Goal: Task Accomplishment & Management: Manage account settings

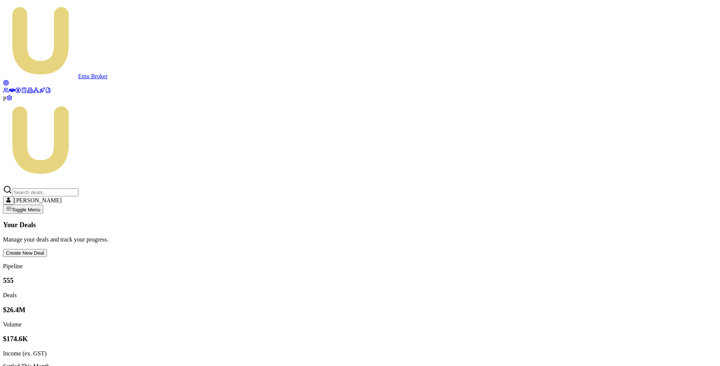
click at [33, 93] on icon at bounding box center [36, 90] width 6 height 6
type input "leeburn"
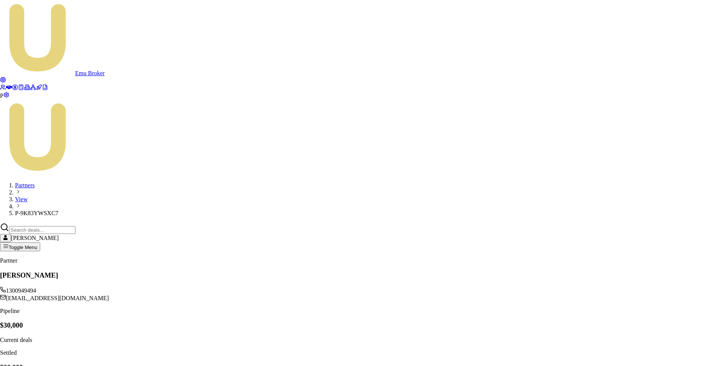
type input "7849 902 311"
click at [362, 257] on body "Emu Broker P Partners View P-9K83YWSXC7 Matt Leeburn Toggle Menu Partner Leebur…" at bounding box center [360, 280] width 720 height 561
select select "PARTNER_MEMBER"
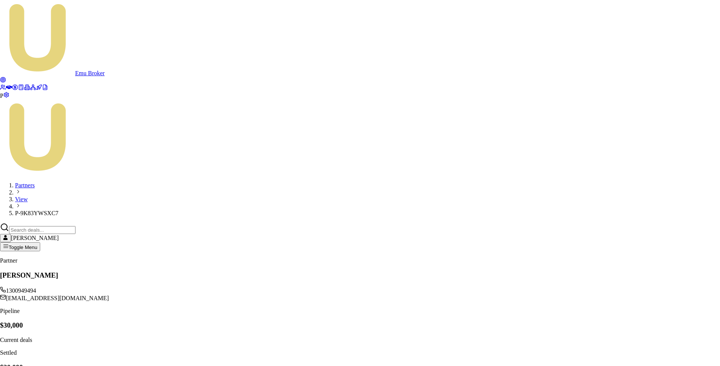
type input "7849 902 311"
click at [394, 259] on body "Emu Broker P Partners View P-9K83YWSXC7 Matt Leeburn Toggle Menu Partner Leebur…" at bounding box center [360, 280] width 720 height 561
select select "PARTNER_MEMBER"
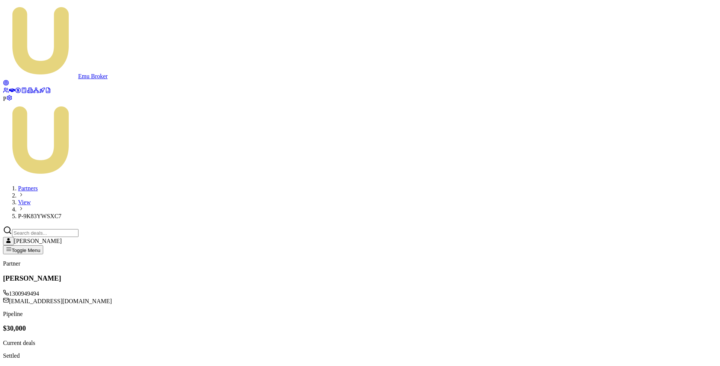
click at [79, 229] on input "Search deals" at bounding box center [45, 233] width 67 height 8
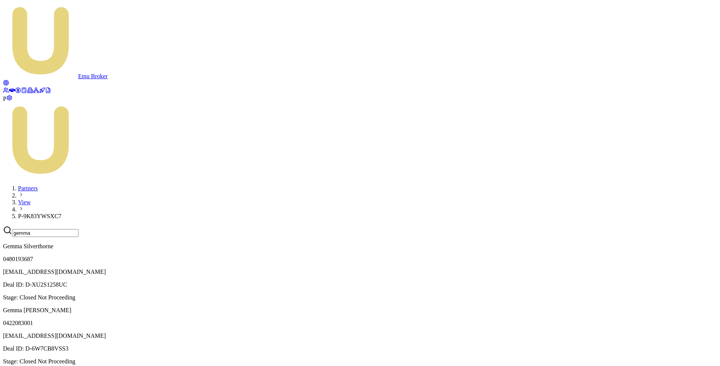
scroll to position [50, 0]
type input "gemma"
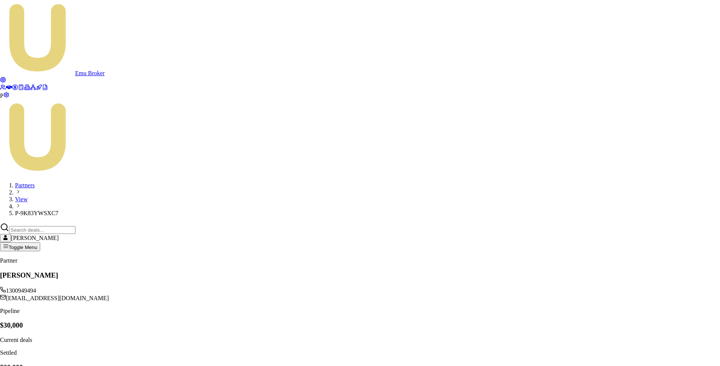
drag, startPoint x: 329, startPoint y: 189, endPoint x: 322, endPoint y: 189, distance: 7.2
type input "7849 902 311"
click at [391, 262] on body "Emu Broker P Partners View P-9K83YWSXC7 Matt Leeburn Toggle Menu Partner Leebur…" at bounding box center [360, 280] width 720 height 561
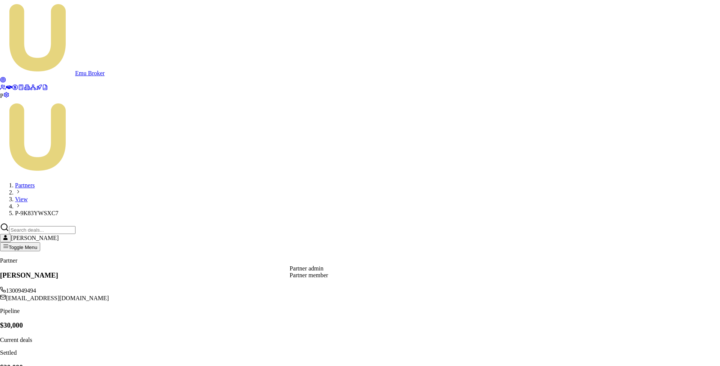
select select "PARTNER_MEMBER"
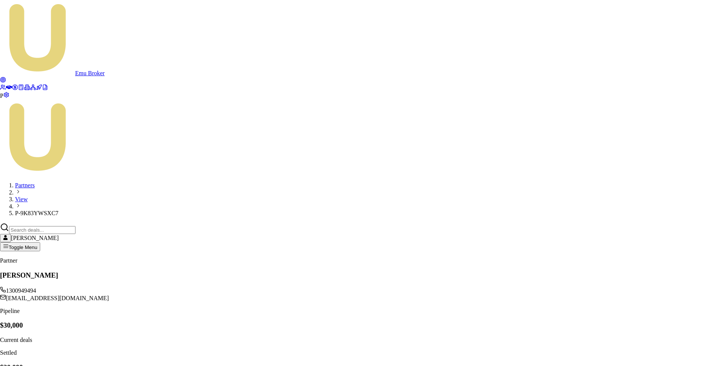
type input "7849 902 311"
click at [383, 257] on body "Emu Broker P Partners View P-9K83YWSXC7 Matt Leeburn Toggle Menu Partner Leebur…" at bounding box center [360, 280] width 720 height 561
select select "PARTNER_MEMBER"
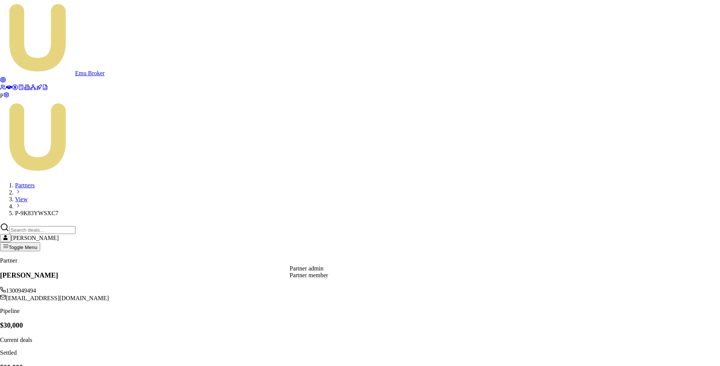
click at [384, 253] on body "Emu Broker P Partners View P-9K83YWSXC7 Matt Leeburn Toggle Menu Partner Leebur…" at bounding box center [360, 280] width 720 height 561
select select "PARTNER_MEMBER"
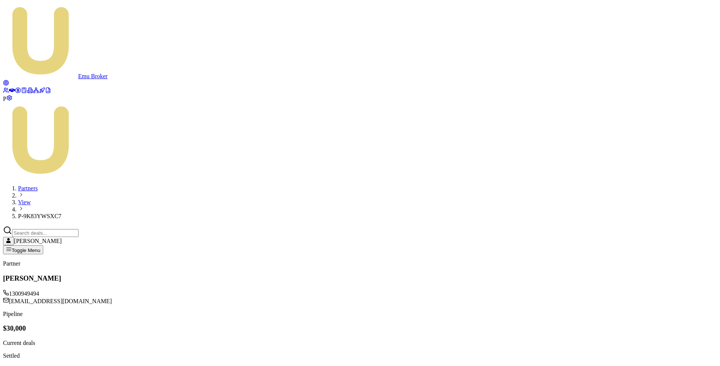
type input "7849 902 311"
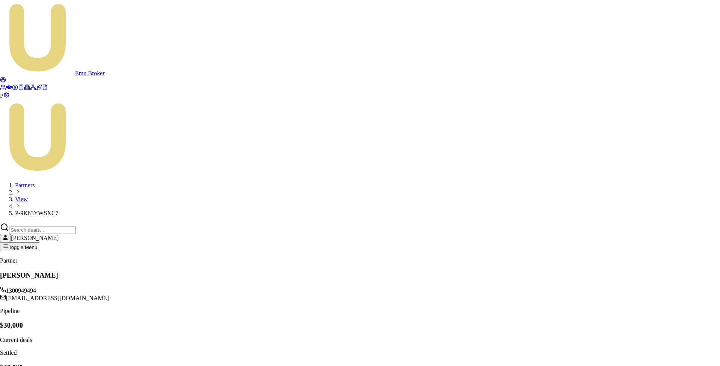
type input "7849 902 311"
click at [355, 259] on body "Emu Broker P Partners View P-9K83YWSXC7 [PERSON_NAME] Toggle Menu Partner [GEOG…" at bounding box center [360, 280] width 720 height 561
select select "PARTNER_MEMBER"
